Goal: Go to known website: Go to known website

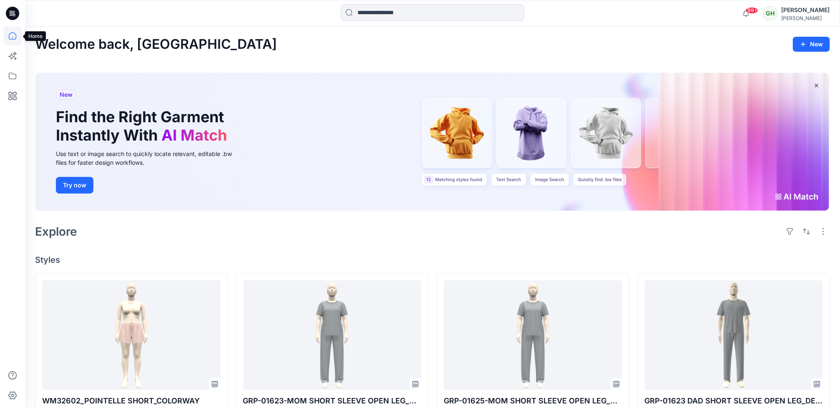
click at [17, 29] on icon at bounding box center [12, 36] width 18 height 18
click at [12, 38] on icon at bounding box center [12, 36] width 18 height 18
click at [8, 74] on icon at bounding box center [12, 76] width 18 height 18
